Goal: Task Accomplishment & Management: Complete application form

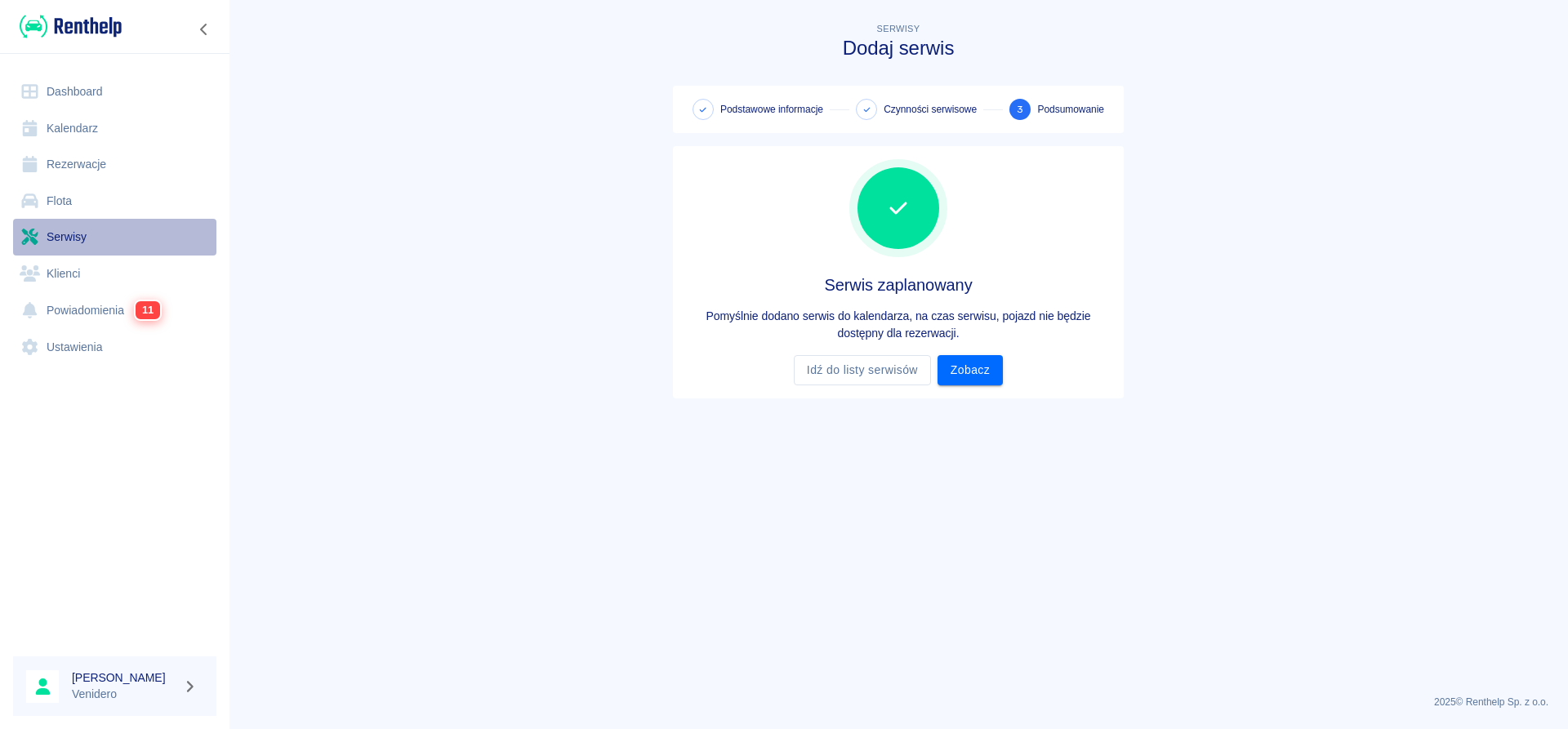
click at [70, 234] on link "Serwisy" at bounding box center [115, 237] width 204 height 36
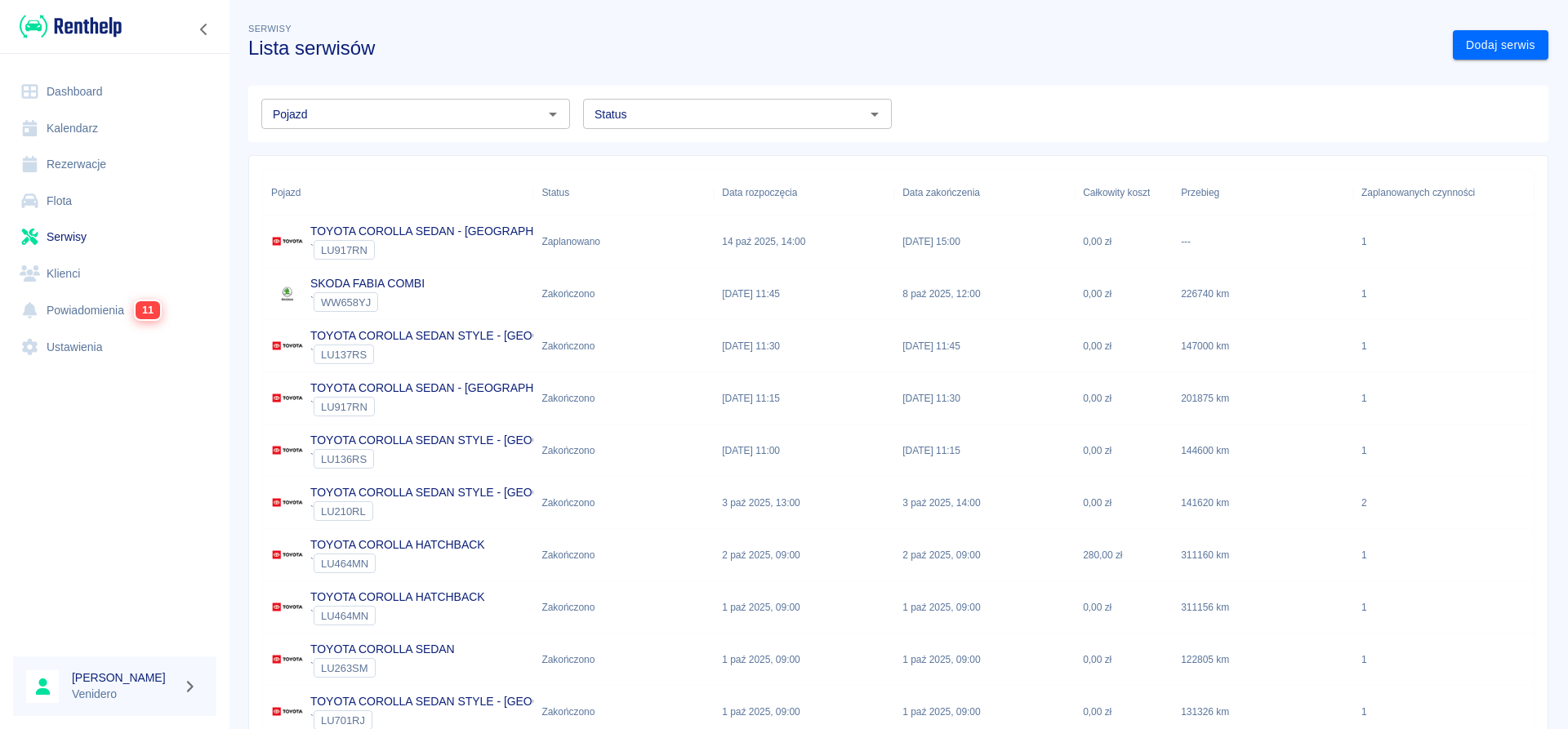
click at [660, 120] on input "Status" at bounding box center [724, 113] width 272 height 20
click at [657, 151] on li "Zaplanowano" at bounding box center [737, 149] width 309 height 27
type input "Zaplanowano"
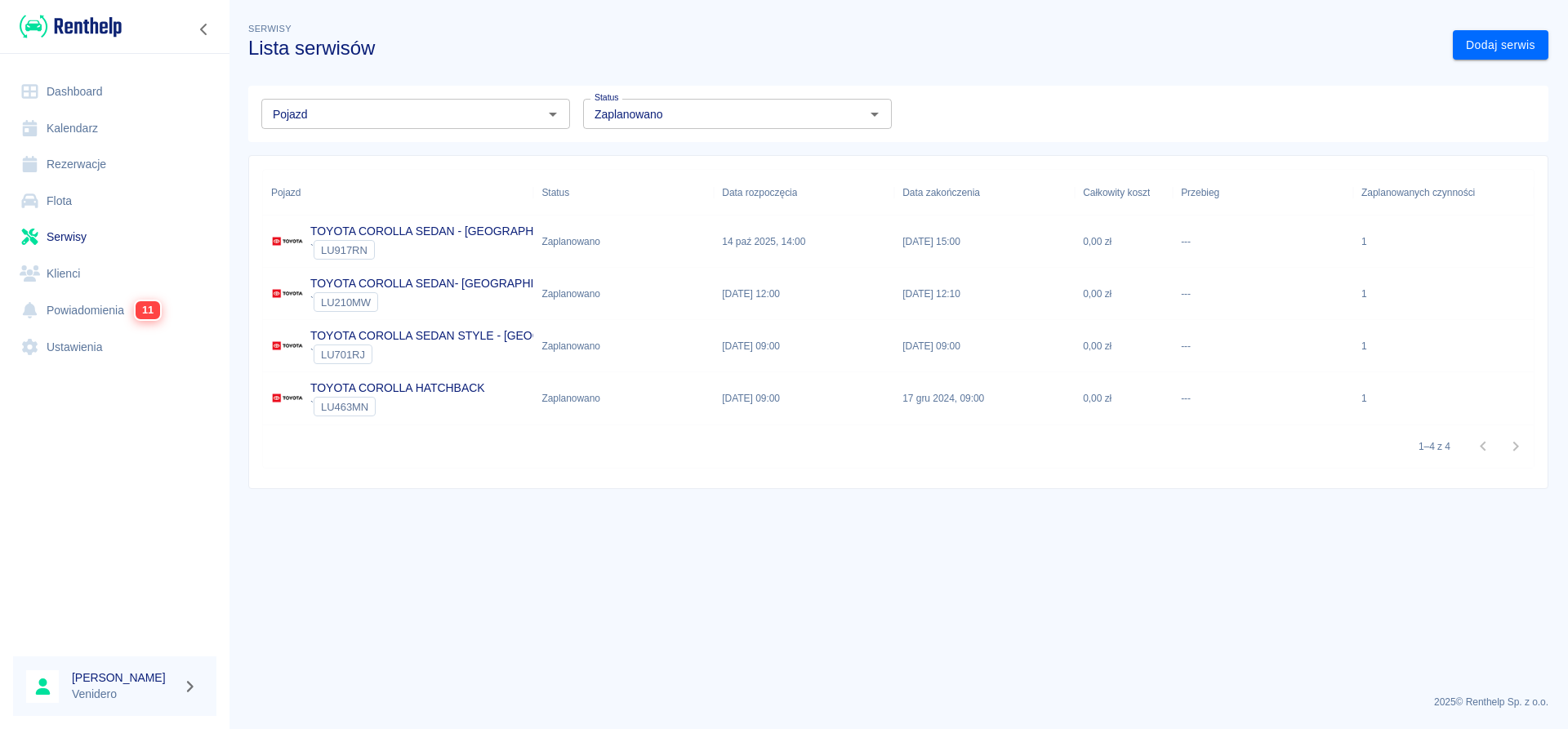
drag, startPoint x: 768, startPoint y: 76, endPoint x: 1438, endPoint y: 87, distance: 670.1
click at [817, 74] on div "Pojazd Pojazd Status Zaplanowano Status" at bounding box center [892, 107] width 1314 height 70
click at [1503, 38] on link "Dodaj serwis" at bounding box center [1500, 46] width 96 height 31
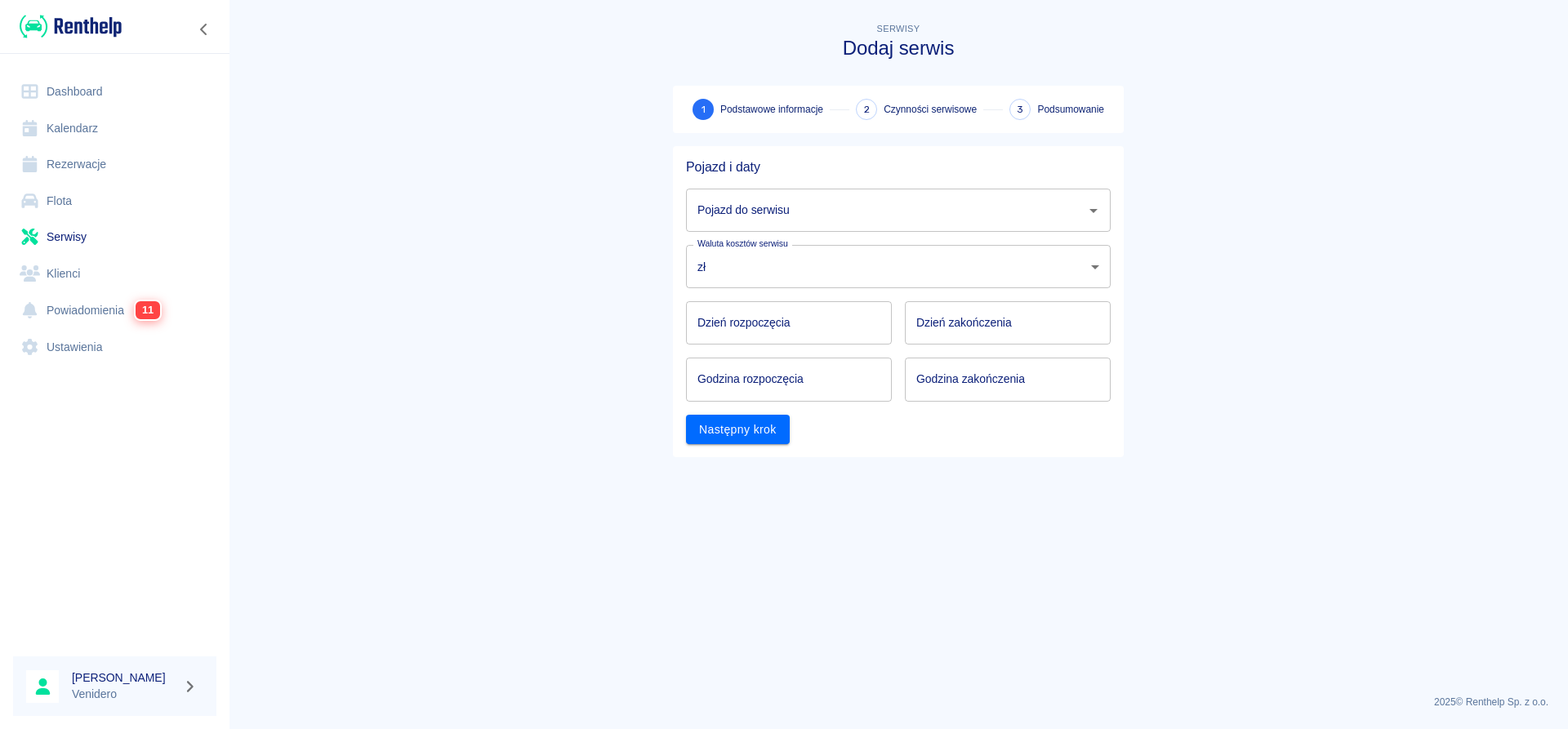
click at [1026, 216] on input "Pojazd do serwisu" at bounding box center [886, 210] width 386 height 29
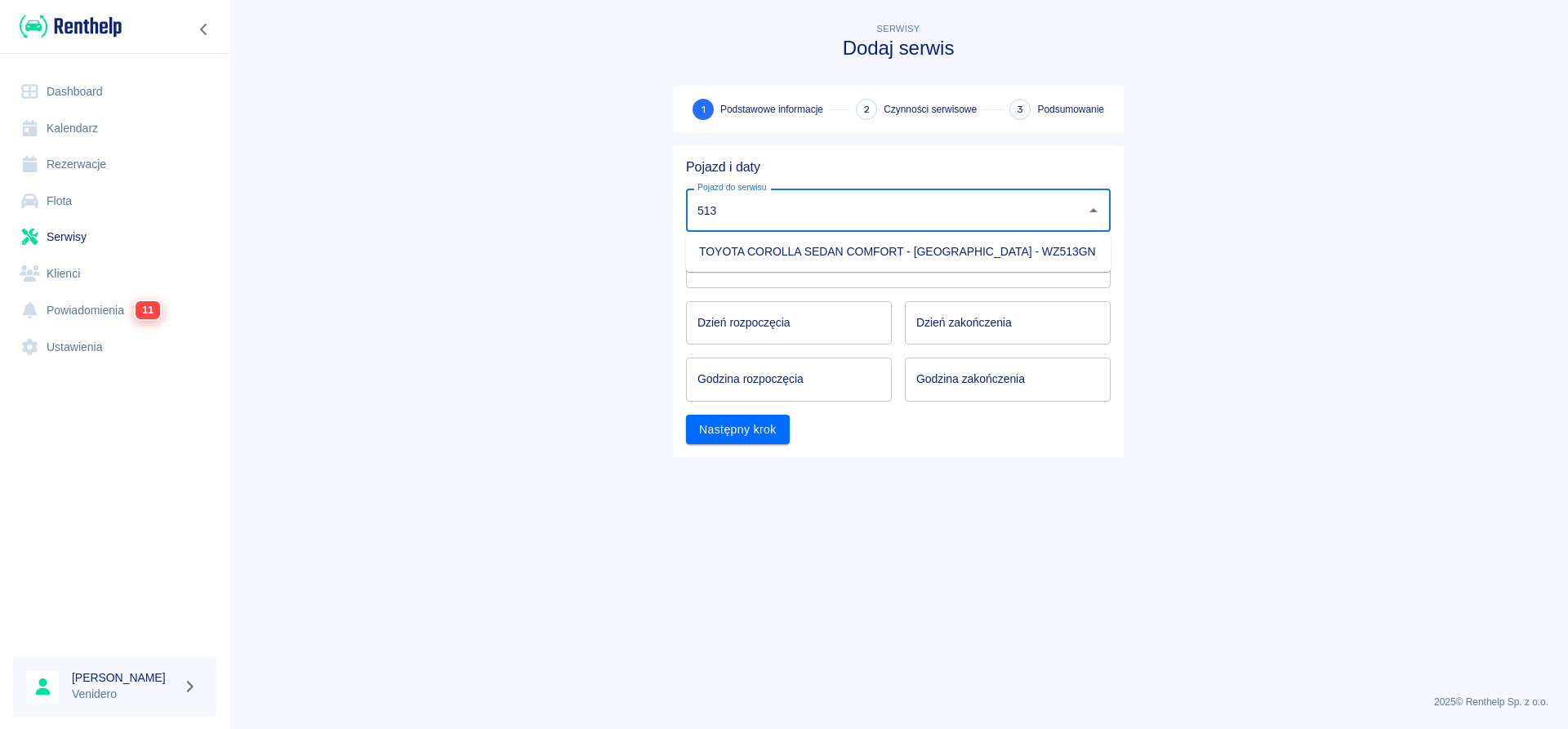
click at [957, 251] on li "TOYOTA COROLLA SEDAN COMFORT - [GEOGRAPHIC_DATA] - WZ513GN" at bounding box center [898, 252] width 425 height 27
type input "TOYOTA COROLLA SEDAN COMFORT - [GEOGRAPHIC_DATA] - WZ513GN"
type input "DD.MM.YYYY"
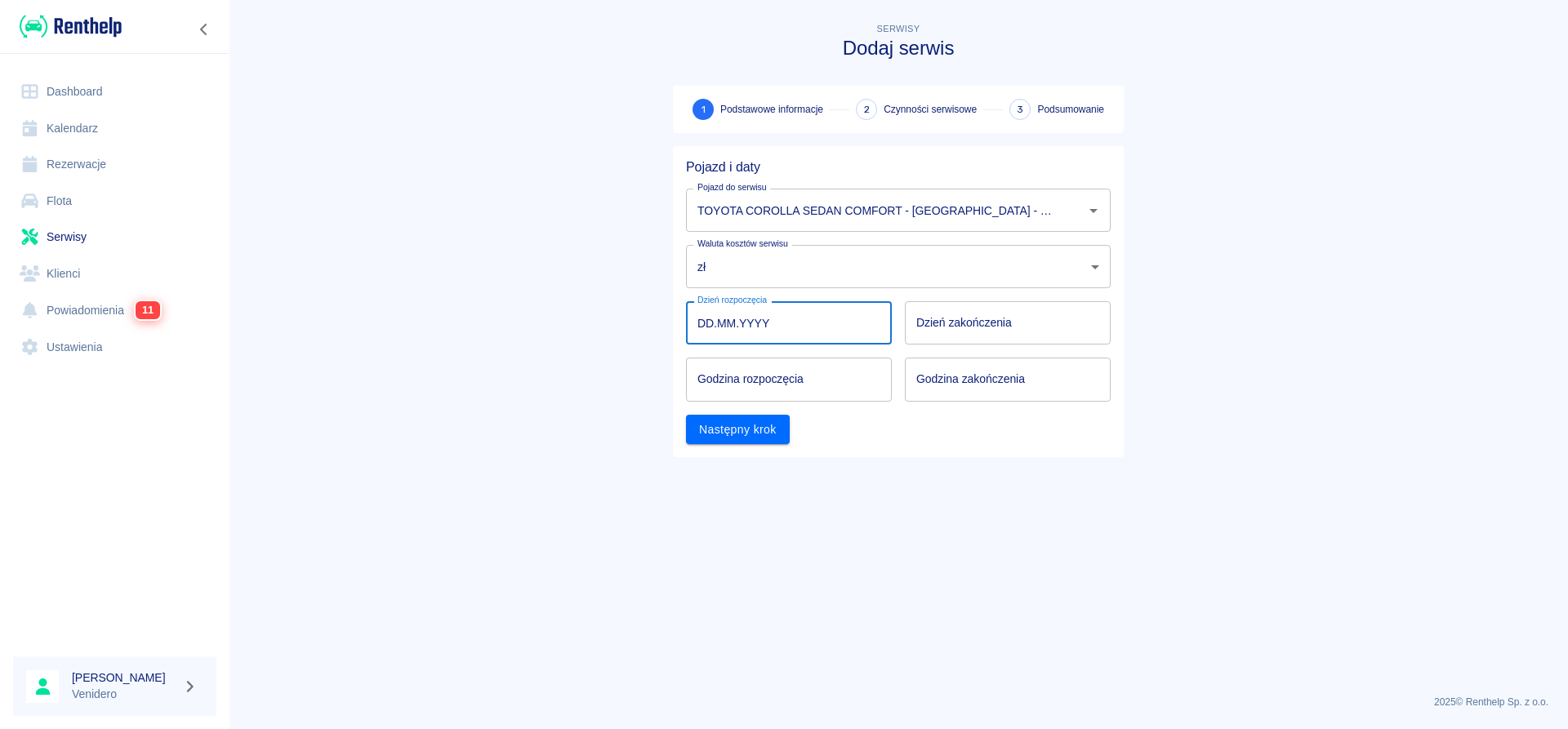
click at [740, 320] on input "DD.MM.YYYY" at bounding box center [788, 322] width 206 height 43
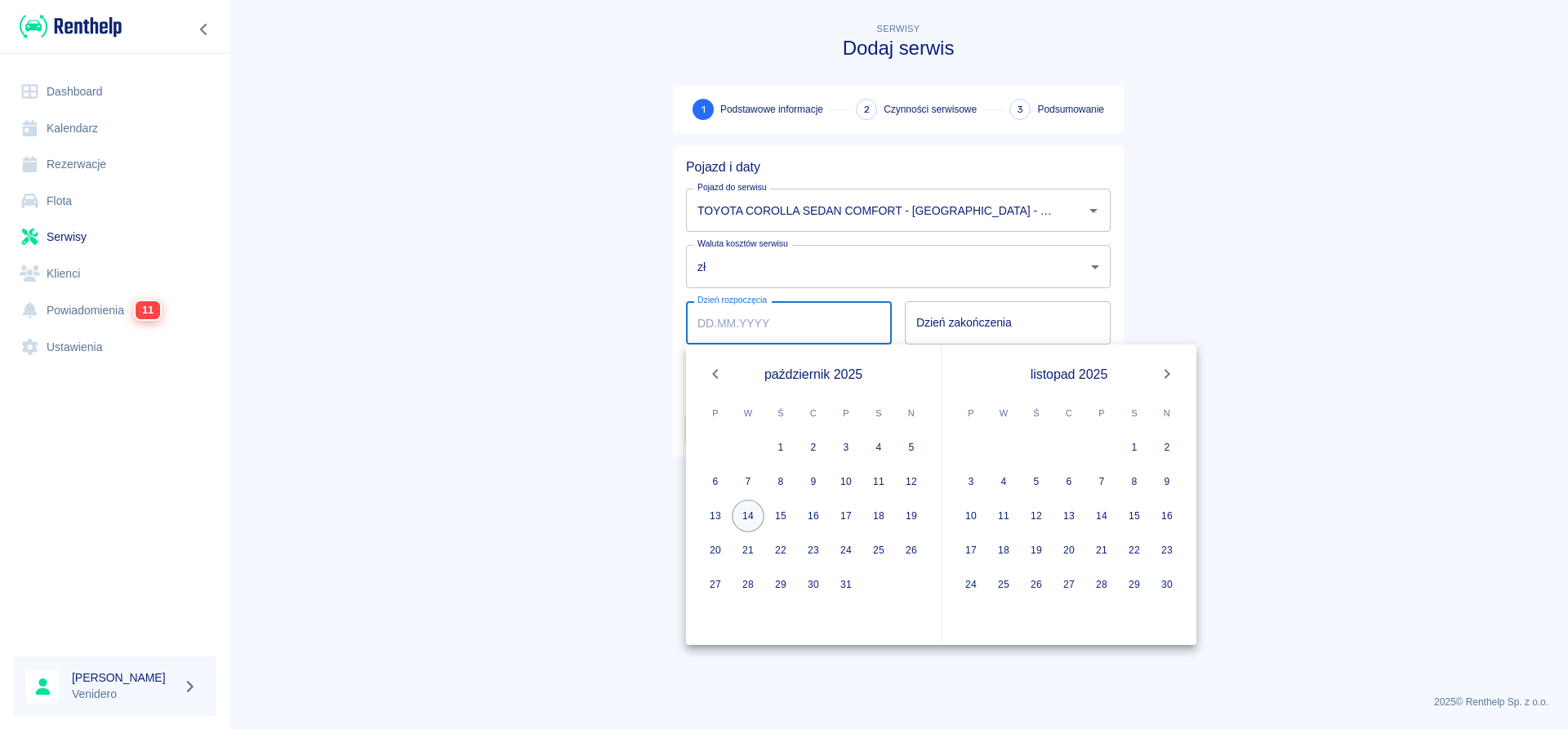
click at [750, 518] on button "14" at bounding box center [748, 516] width 33 height 33
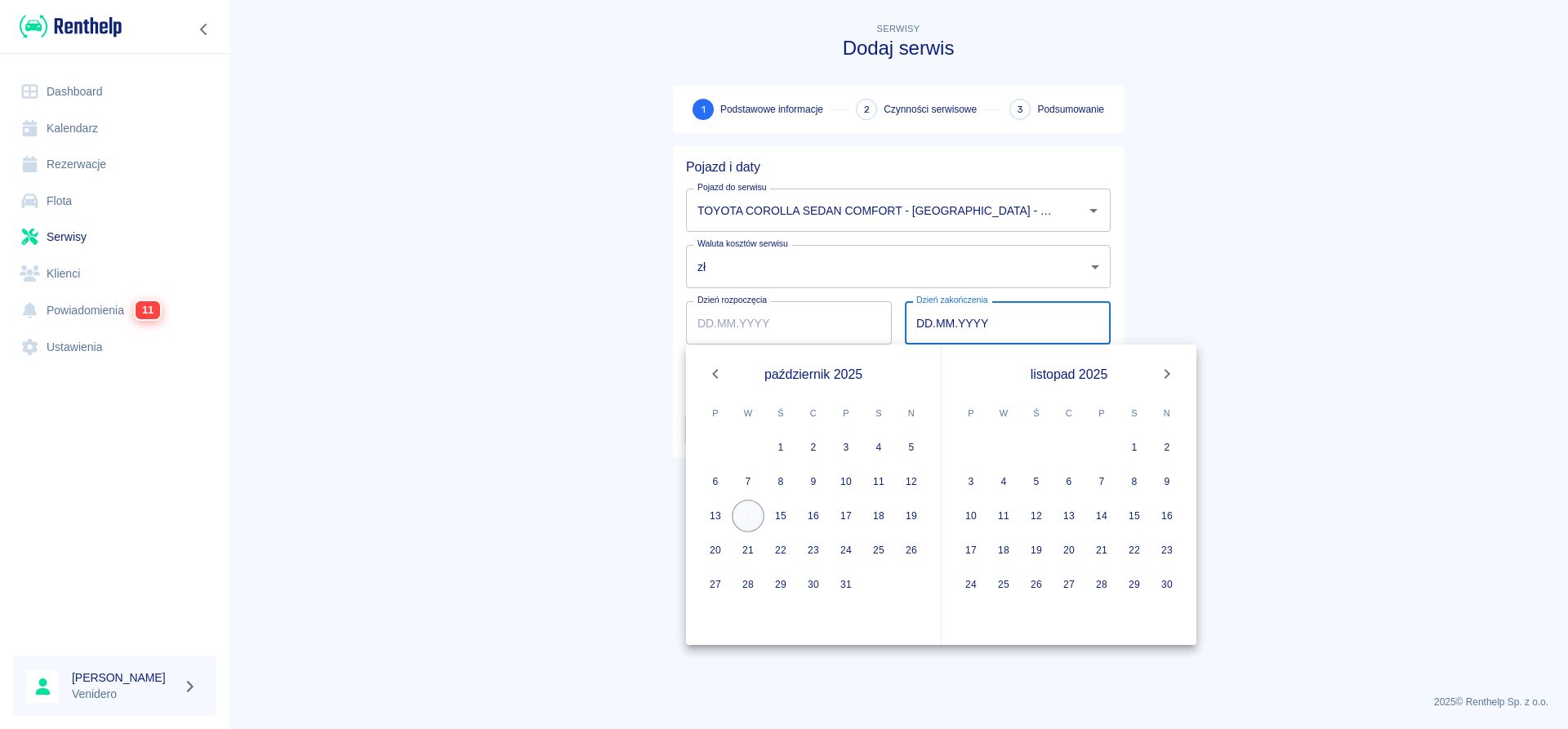
type input "[DATE]"
type input "DD.MM.YYYY"
click at [753, 510] on button "14" at bounding box center [748, 516] width 33 height 33
type input "[DATE]"
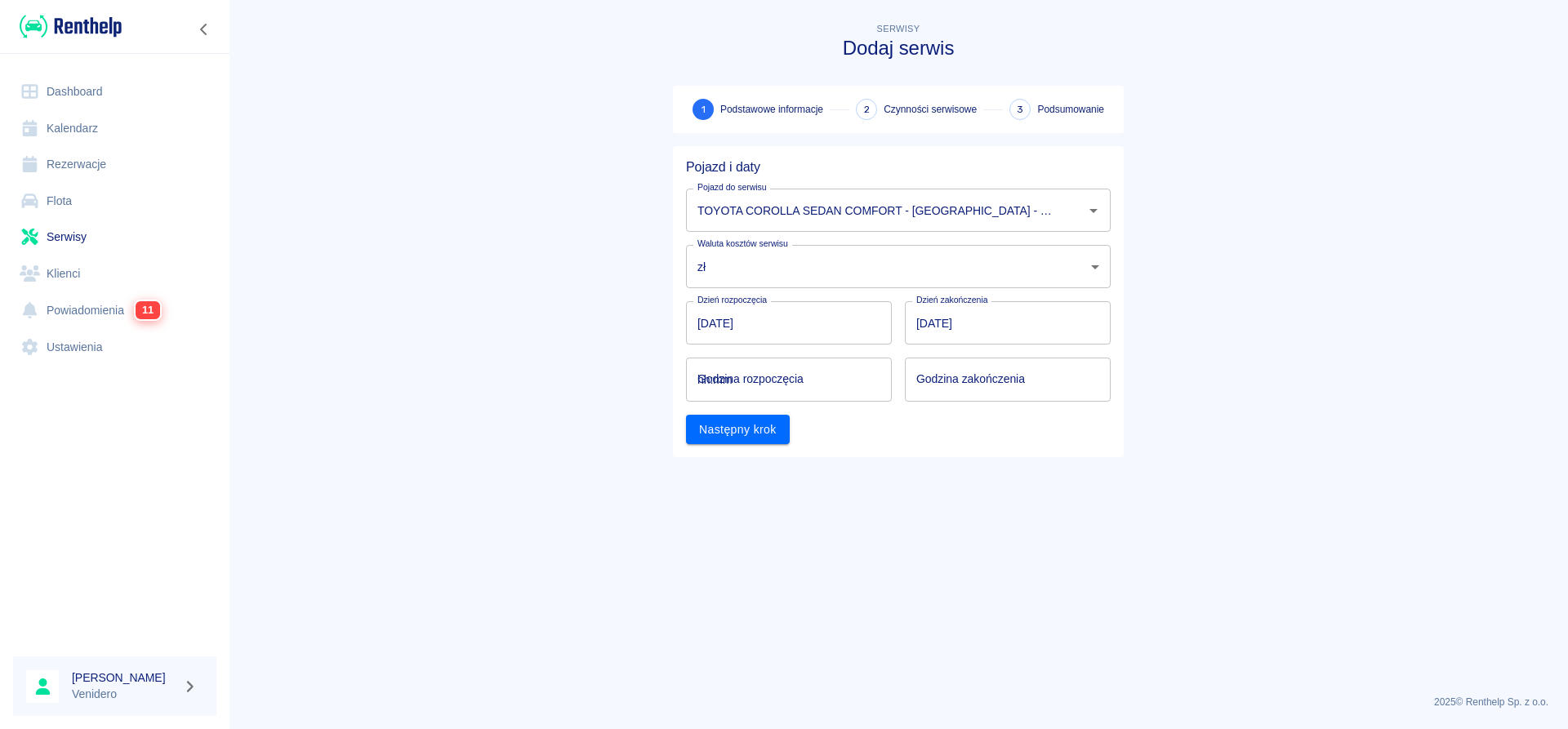
click at [739, 377] on input "hh:mm" at bounding box center [783, 379] width 194 height 43
type input "09:00"
click at [967, 376] on input "hh:mm" at bounding box center [1002, 379] width 194 height 43
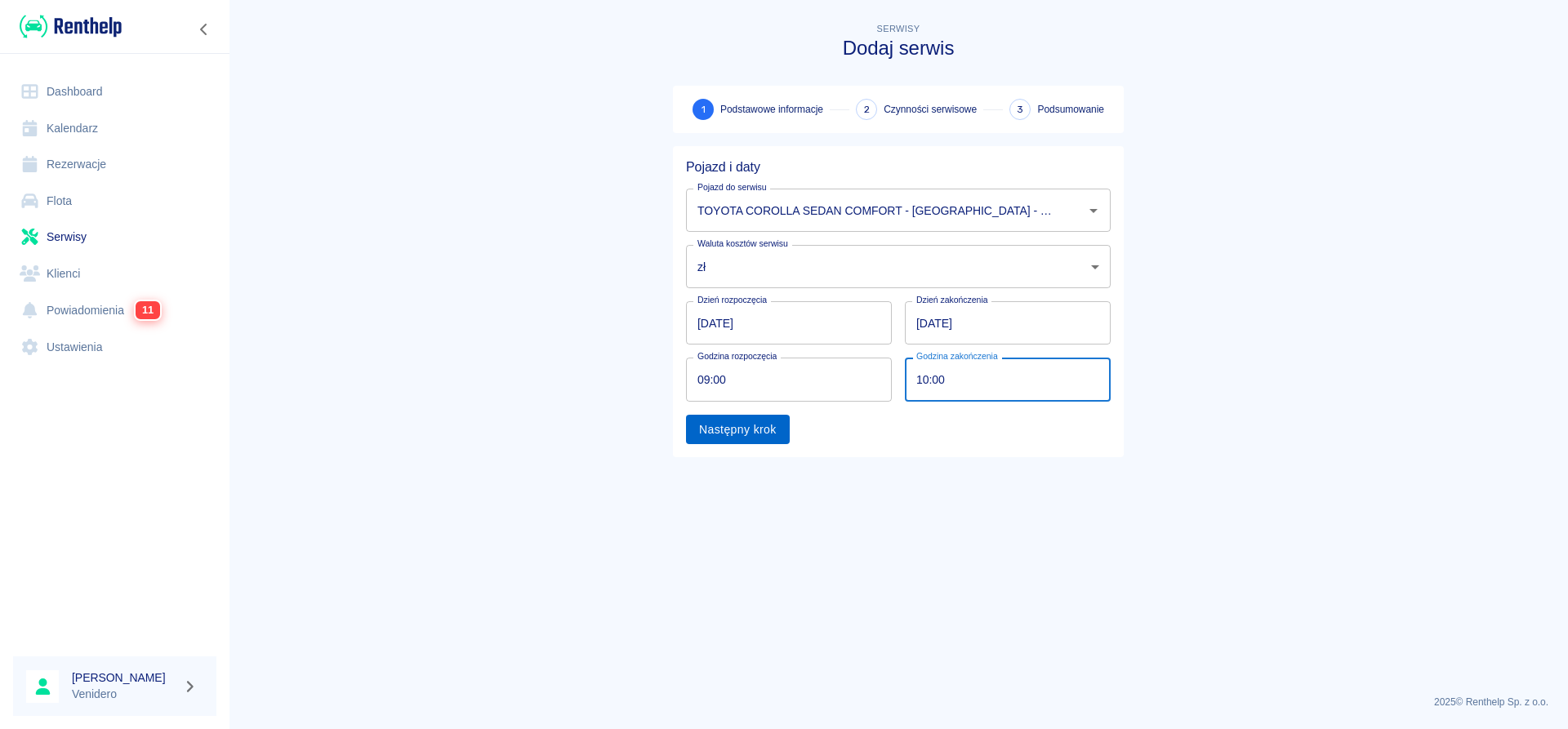
type input "10:00"
click at [782, 435] on button "Następny krok" at bounding box center [738, 431] width 103 height 31
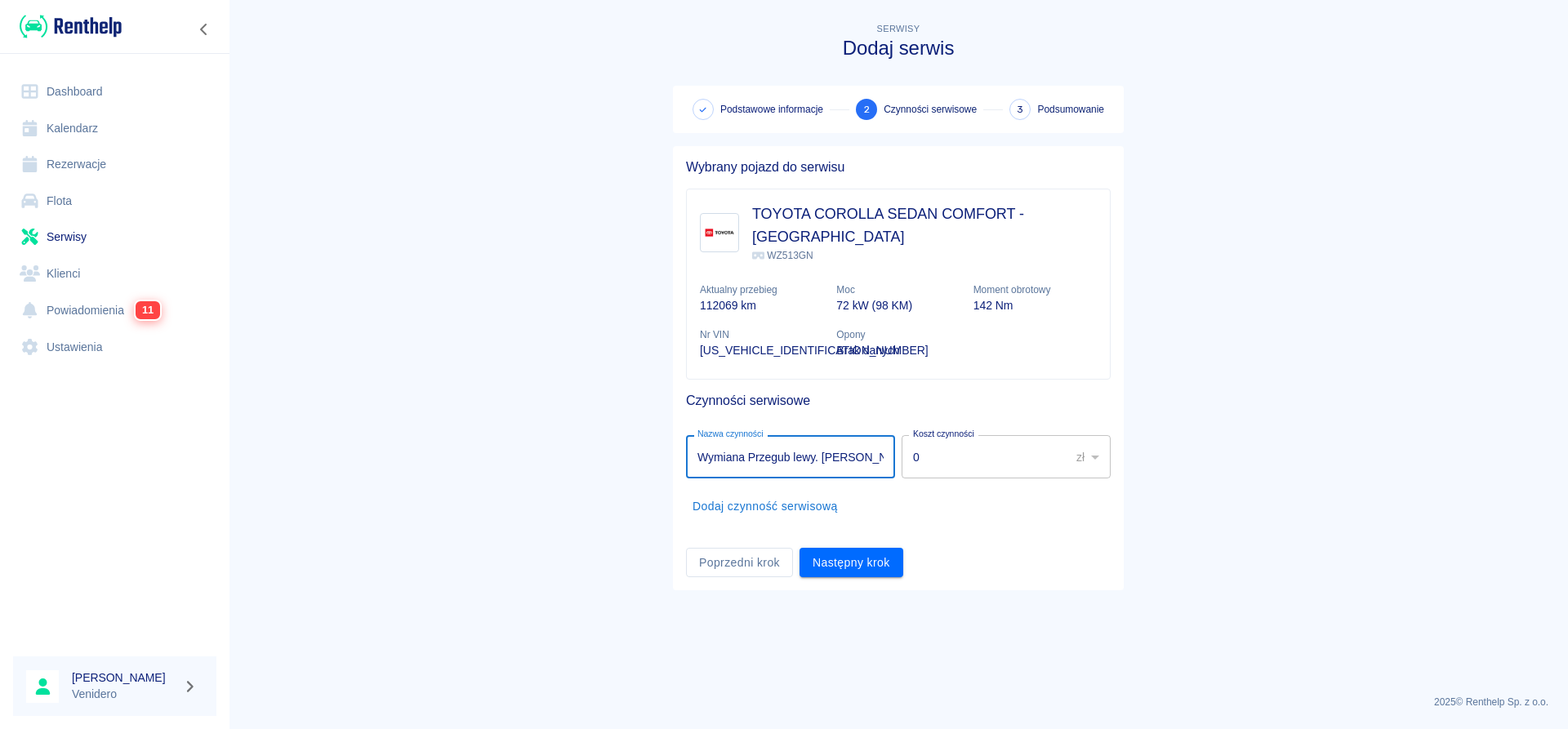
click at [837, 435] on input "Wymiana Przegub lewy. [PERSON_NAME]." at bounding box center [790, 456] width 210 height 43
type input "Wymiana Przegub lewy. [PERSON_NAME]."
click at [872, 548] on button "Następny krok" at bounding box center [851, 563] width 103 height 31
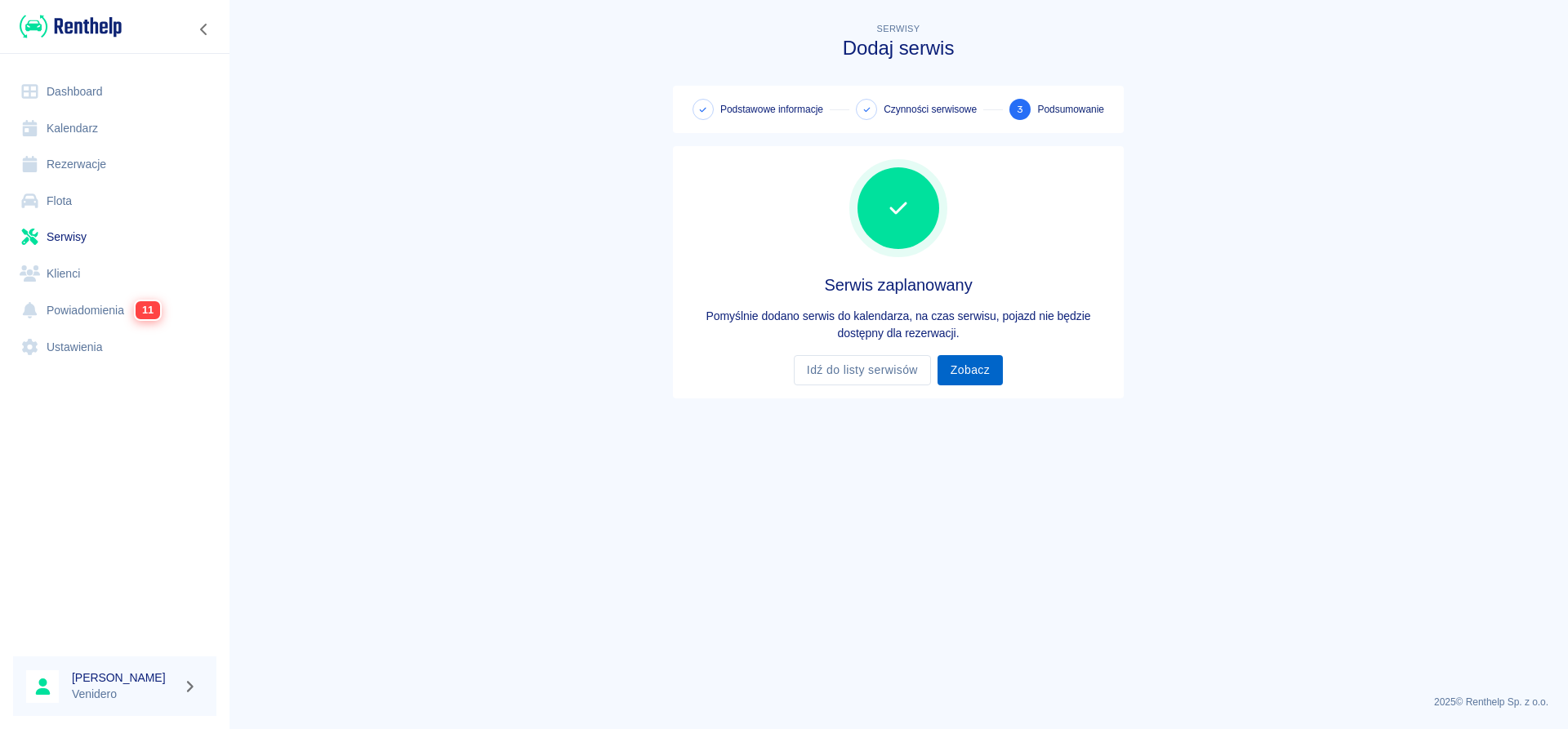
click at [965, 375] on link "Zobacz" at bounding box center [970, 370] width 65 height 31
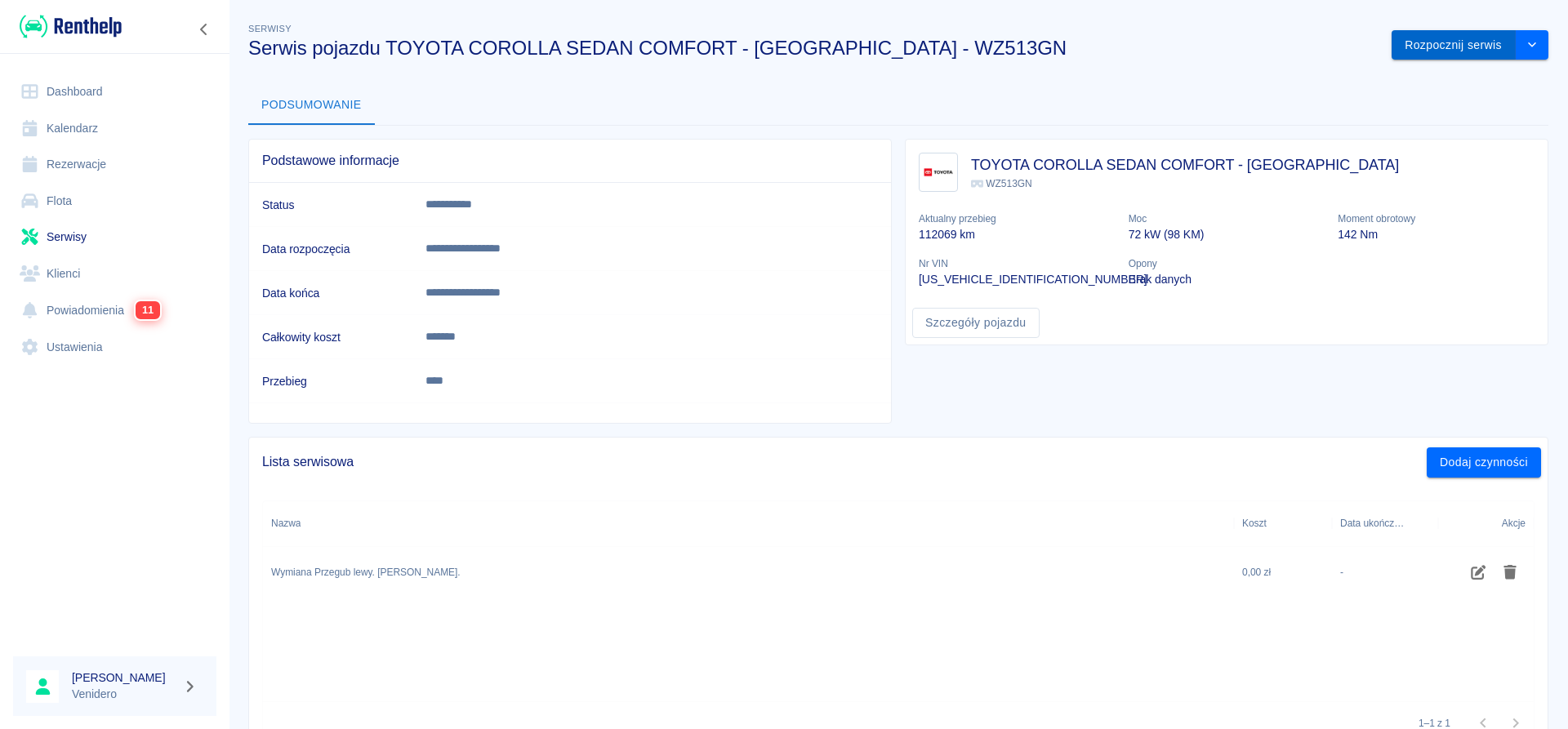
click at [1472, 52] on button "Rozpocznij serwis" at bounding box center [1453, 46] width 124 height 31
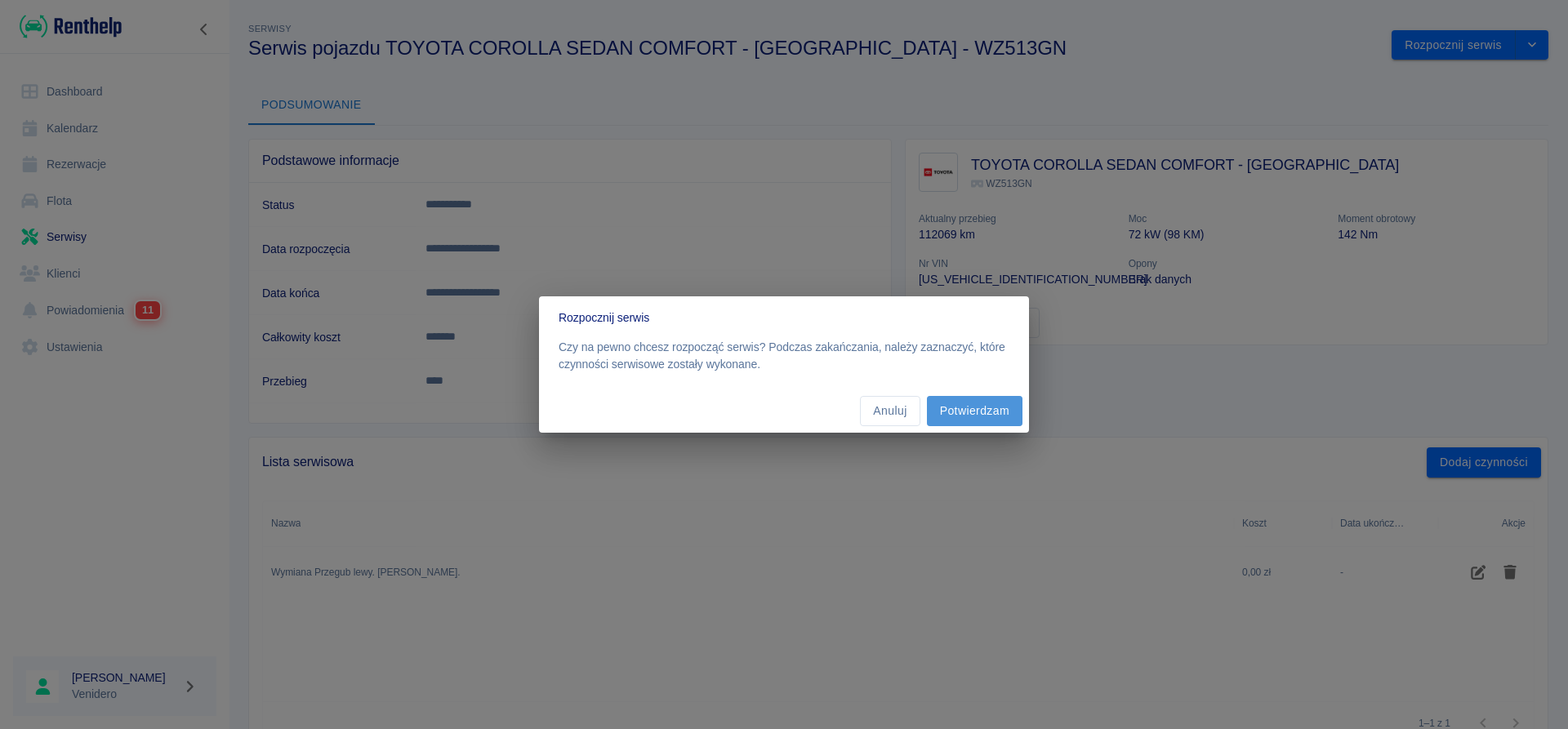
click at [996, 409] on button "Potwierdzam" at bounding box center [975, 411] width 96 height 31
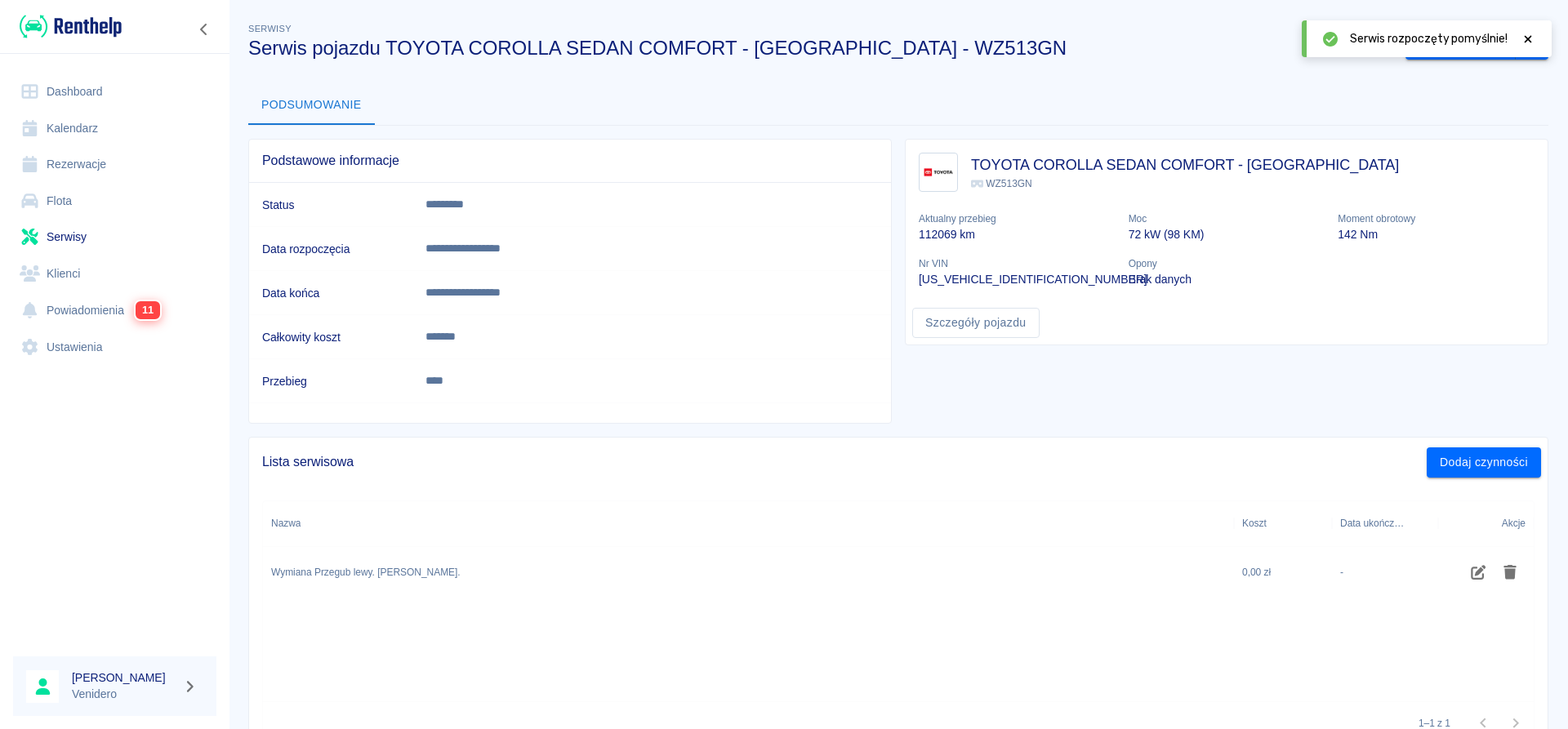
click at [1526, 34] on icon at bounding box center [1527, 39] width 14 height 11
click at [1464, 44] on button "Zakończ serwis" at bounding box center [1460, 46] width 110 height 31
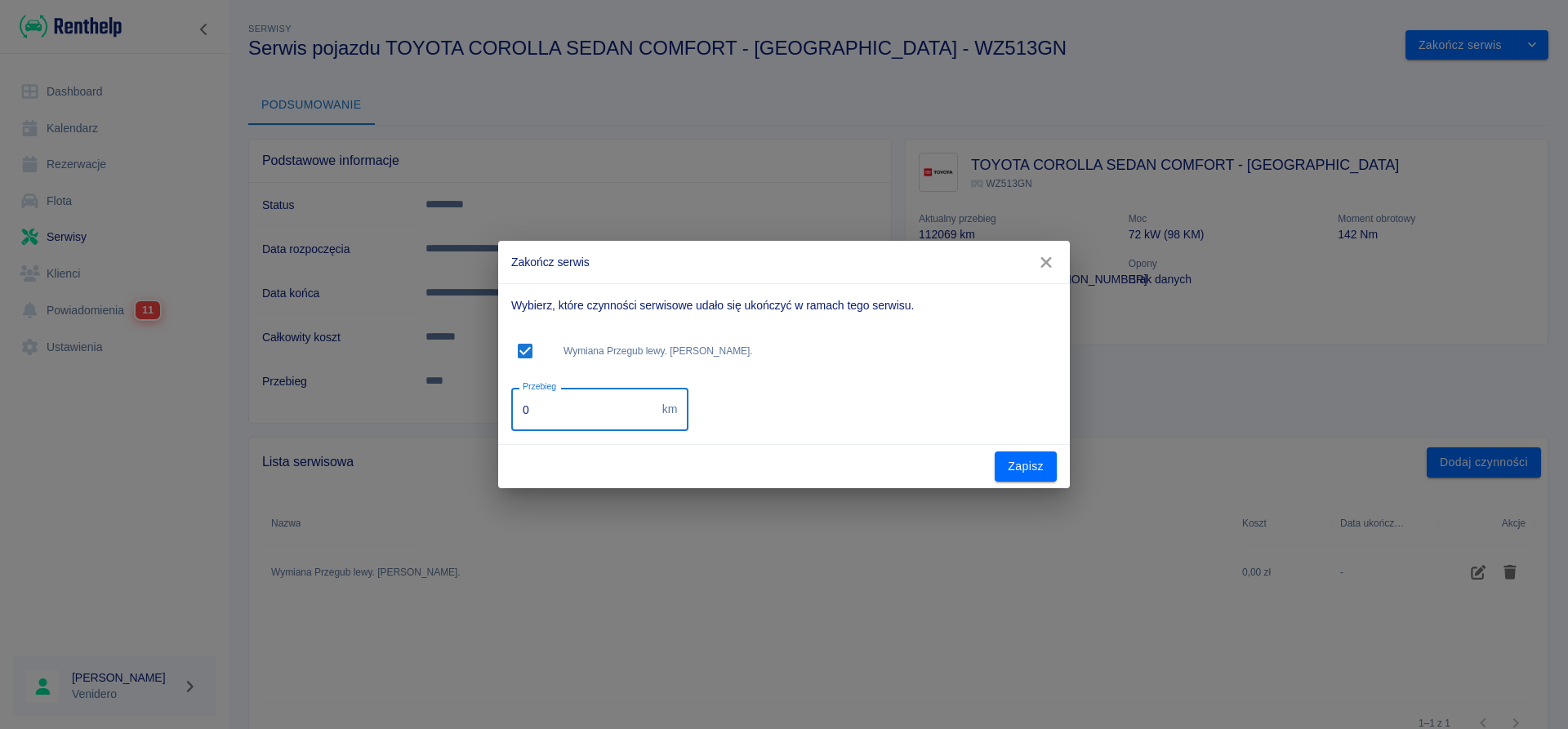
drag, startPoint x: 580, startPoint y: 409, endPoint x: 382, endPoint y: 426, distance: 198.7
click at [511, 426] on input "0" at bounding box center [583, 409] width 144 height 43
type input "149400"
click at [1016, 466] on button "Zapisz" at bounding box center [1026, 467] width 62 height 31
